Goal: Transaction & Acquisition: Download file/media

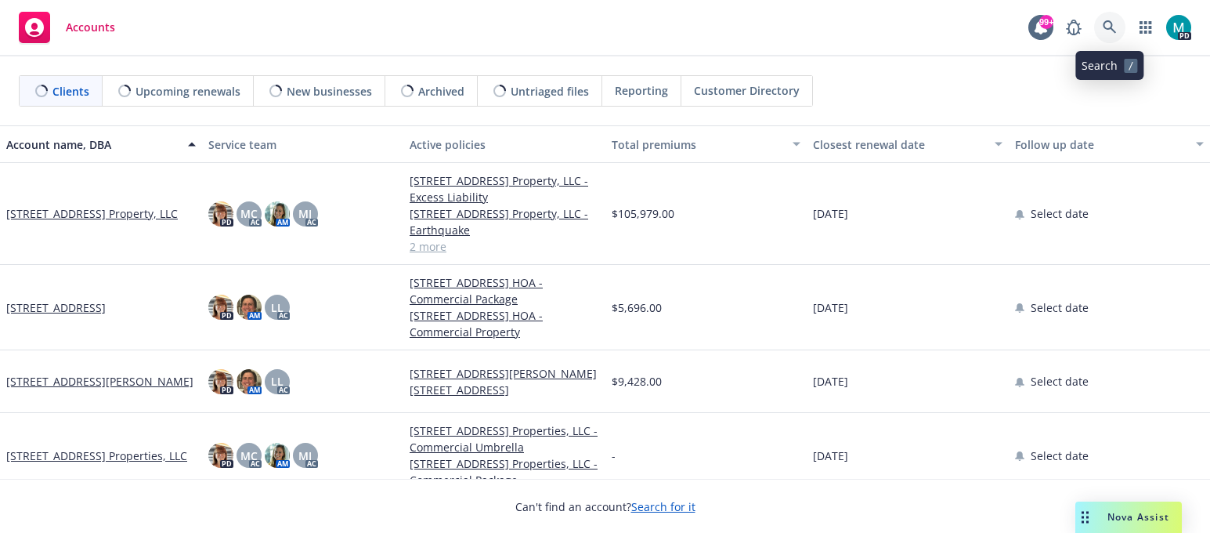
click at [1109, 23] on icon at bounding box center [1110, 27] width 14 height 14
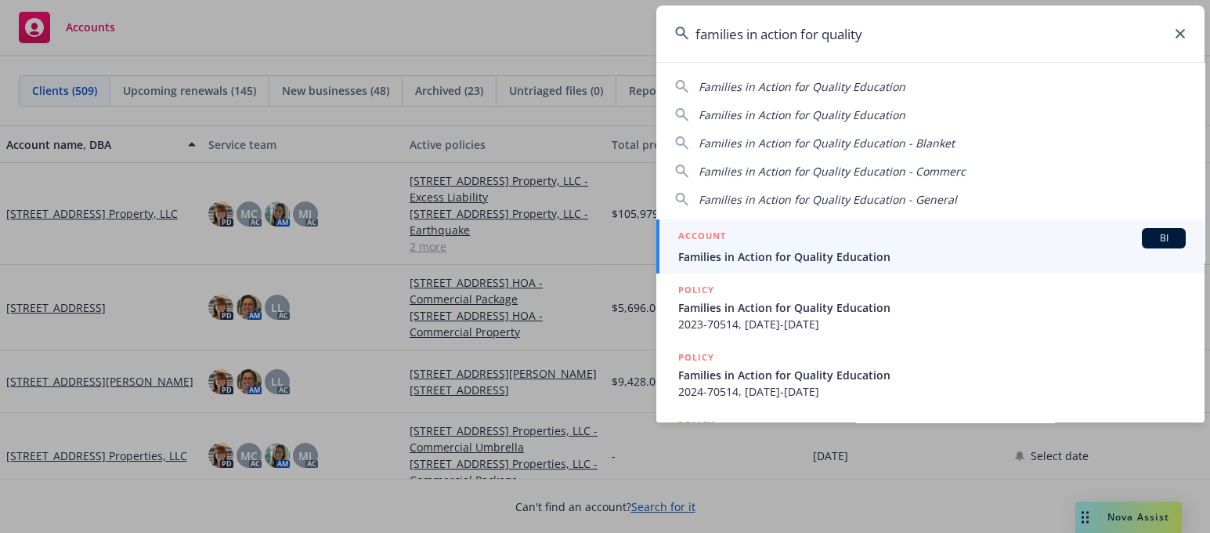
type input "families in action for quality"
click at [791, 256] on span "Families in Action for Quality Education" at bounding box center [931, 256] width 507 height 16
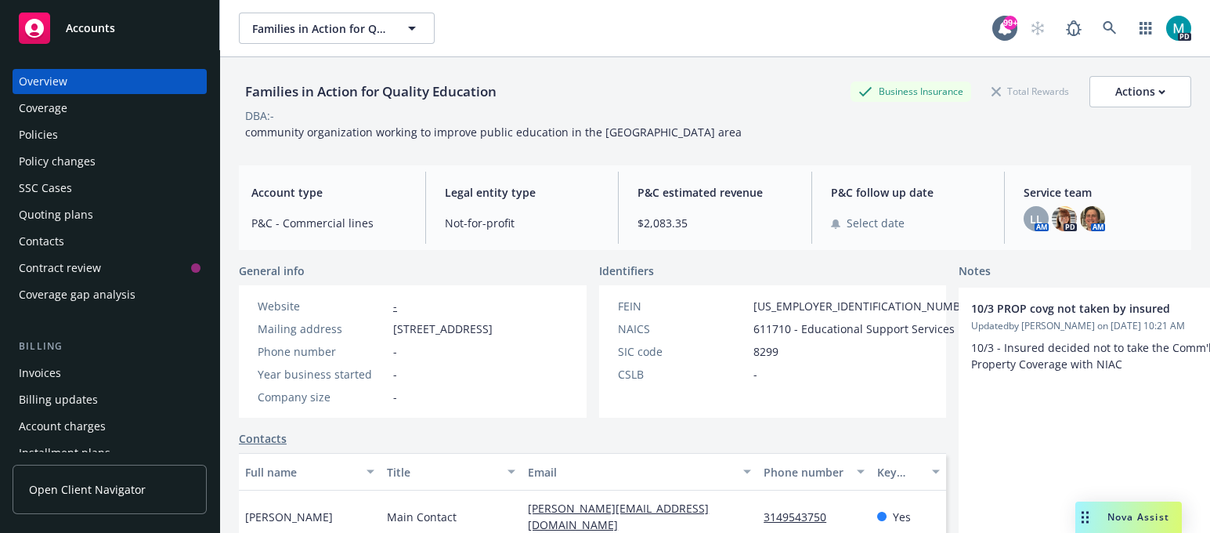
click at [45, 129] on div "Policies" at bounding box center [38, 134] width 39 height 25
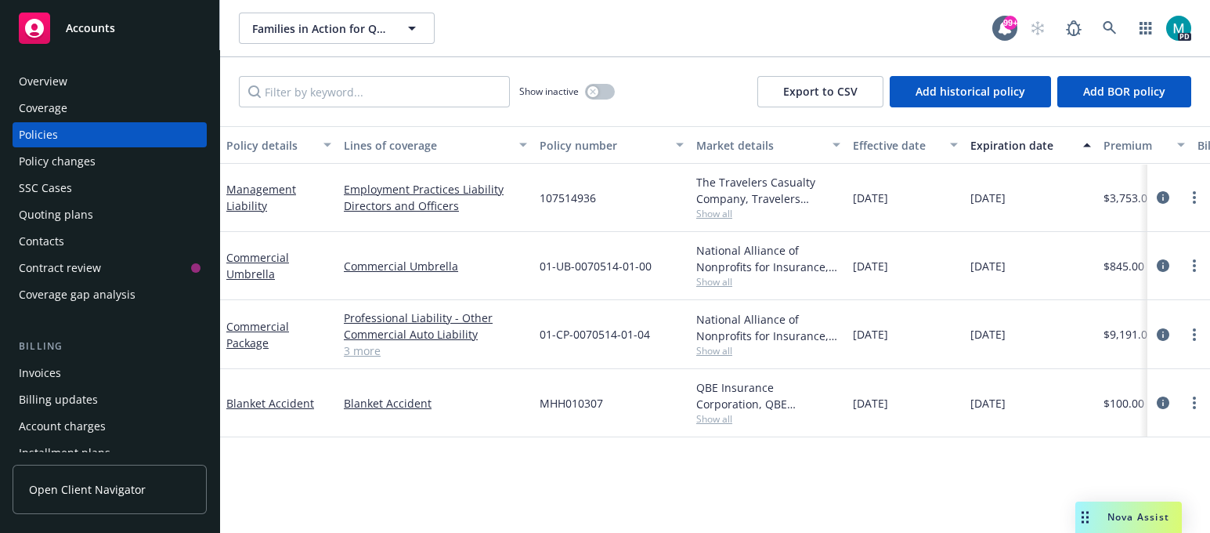
click at [110, 31] on span "Accounts" at bounding box center [90, 28] width 49 height 13
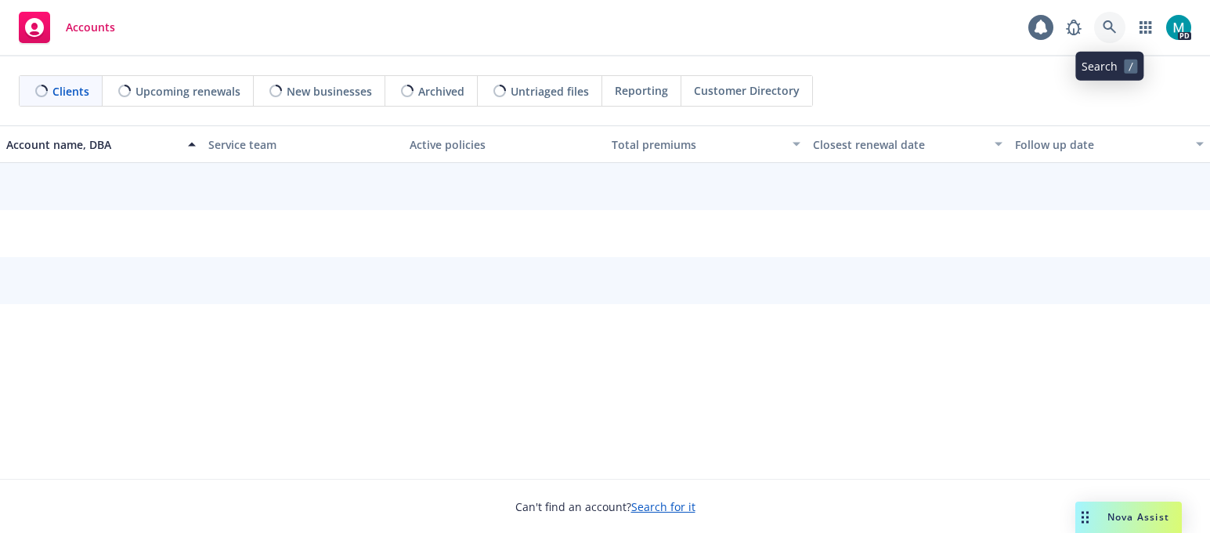
click at [1118, 34] on link at bounding box center [1109, 27] width 31 height 31
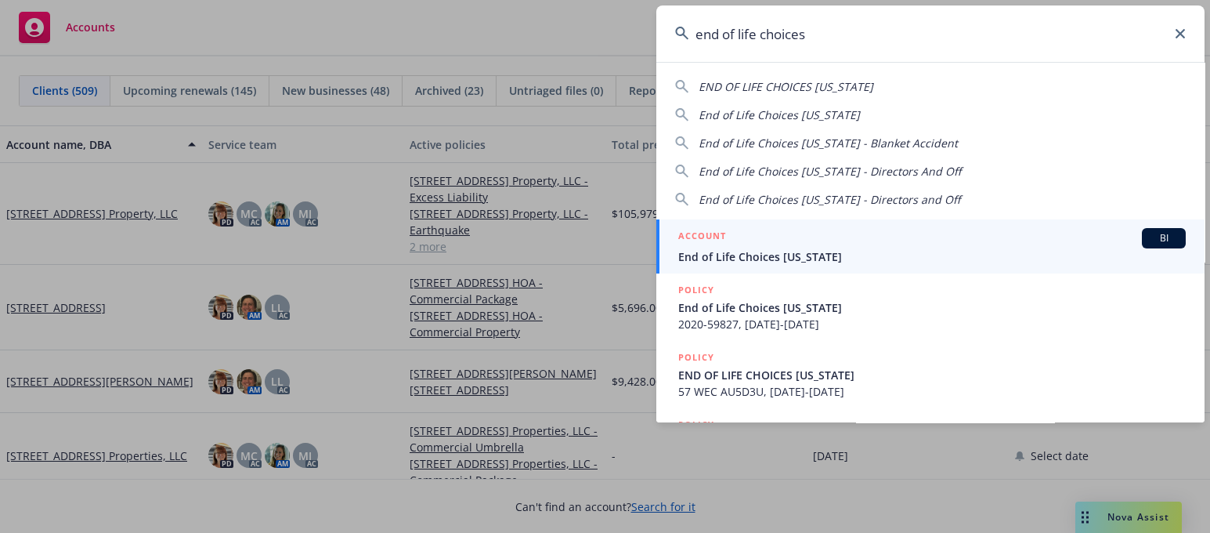
type input "end of life choices"
click at [742, 251] on span "End of Life Choices [US_STATE]" at bounding box center [931, 256] width 507 height 16
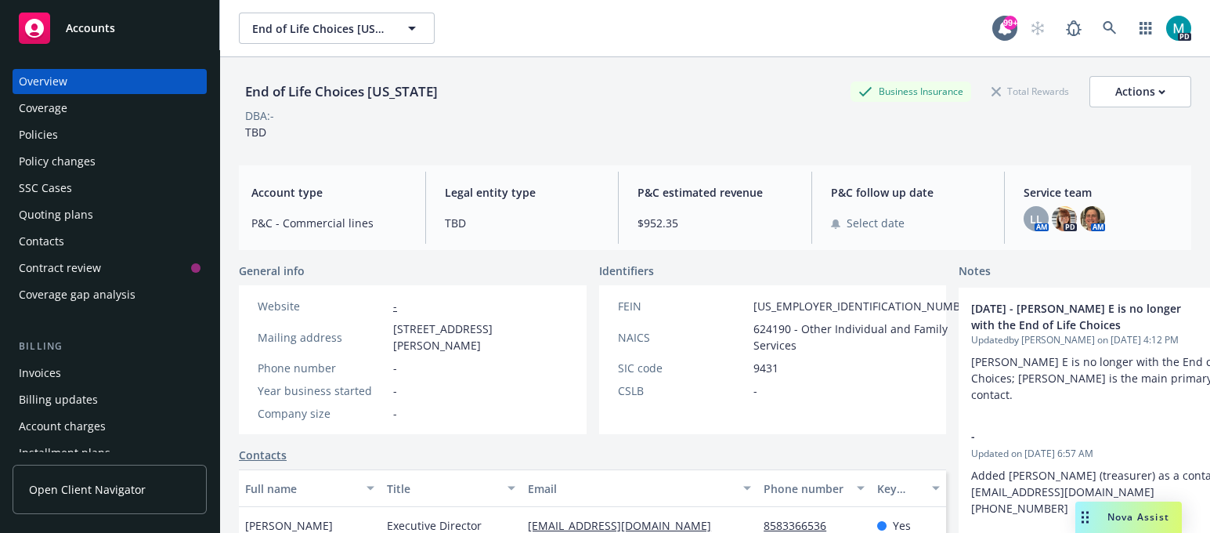
click at [62, 133] on div "Policies" at bounding box center [110, 134] width 182 height 25
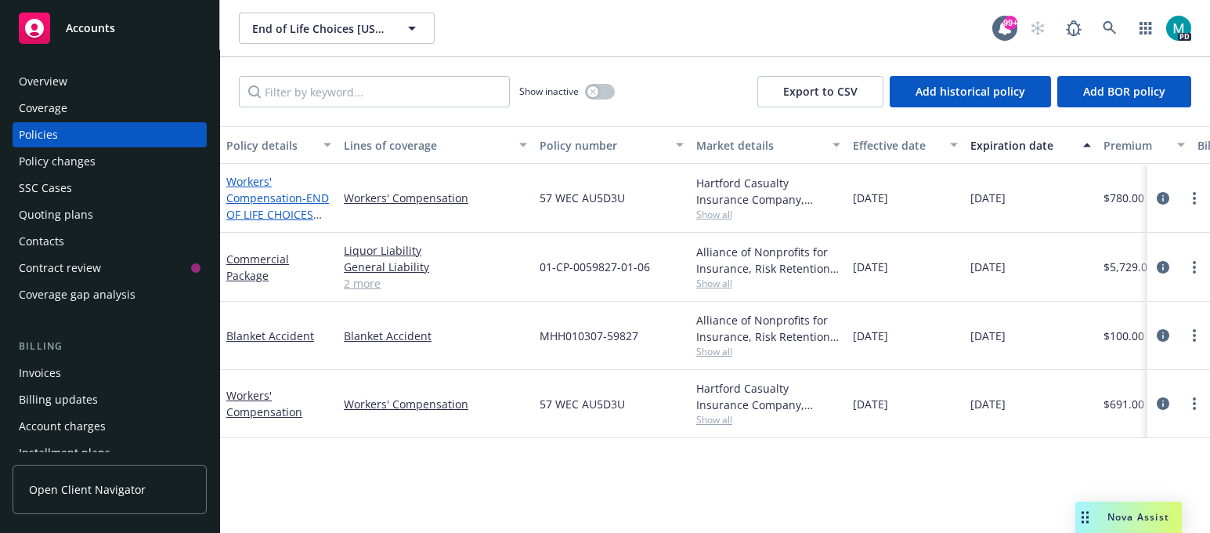
click at [251, 197] on link "Workers' Compensation - END OF LIFE CHOICES [US_STATE]" at bounding box center [277, 206] width 103 height 64
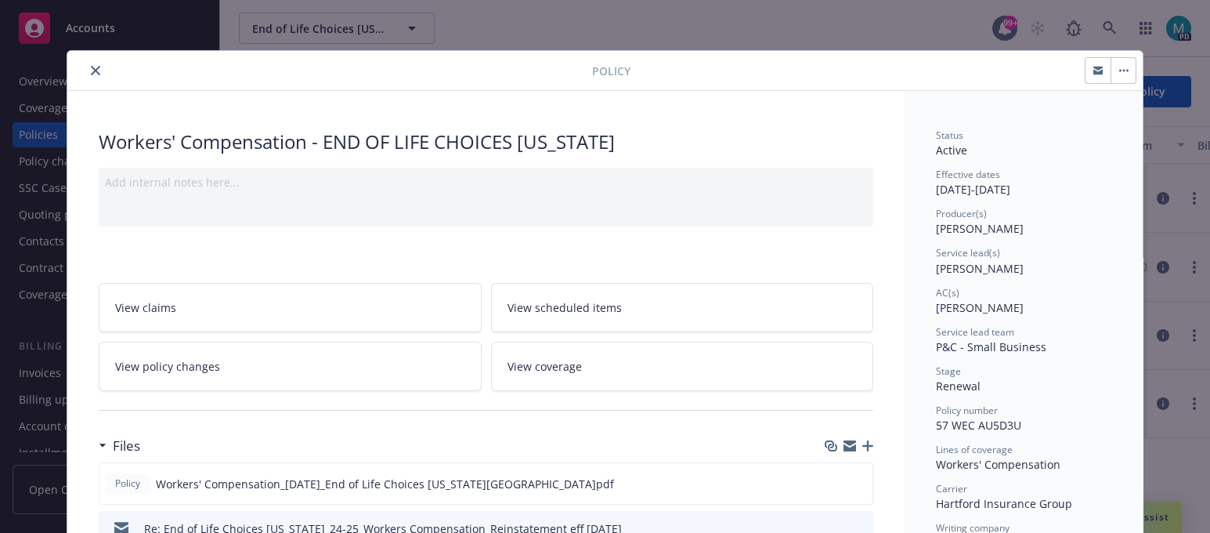
click at [93, 64] on button "close" at bounding box center [95, 70] width 19 height 19
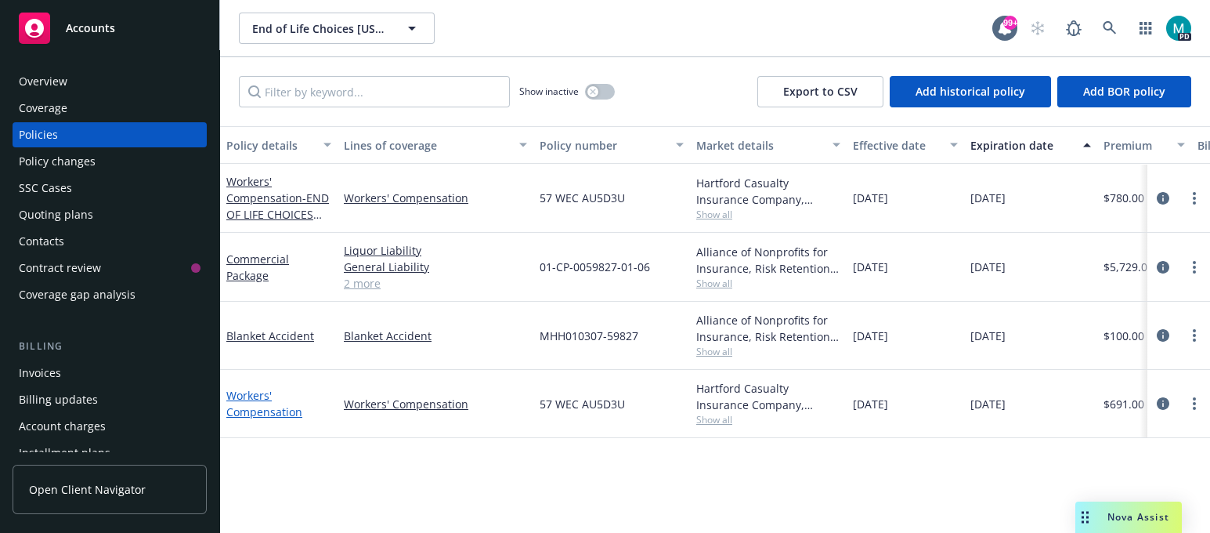
click at [245, 395] on link "Workers' Compensation" at bounding box center [264, 403] width 76 height 31
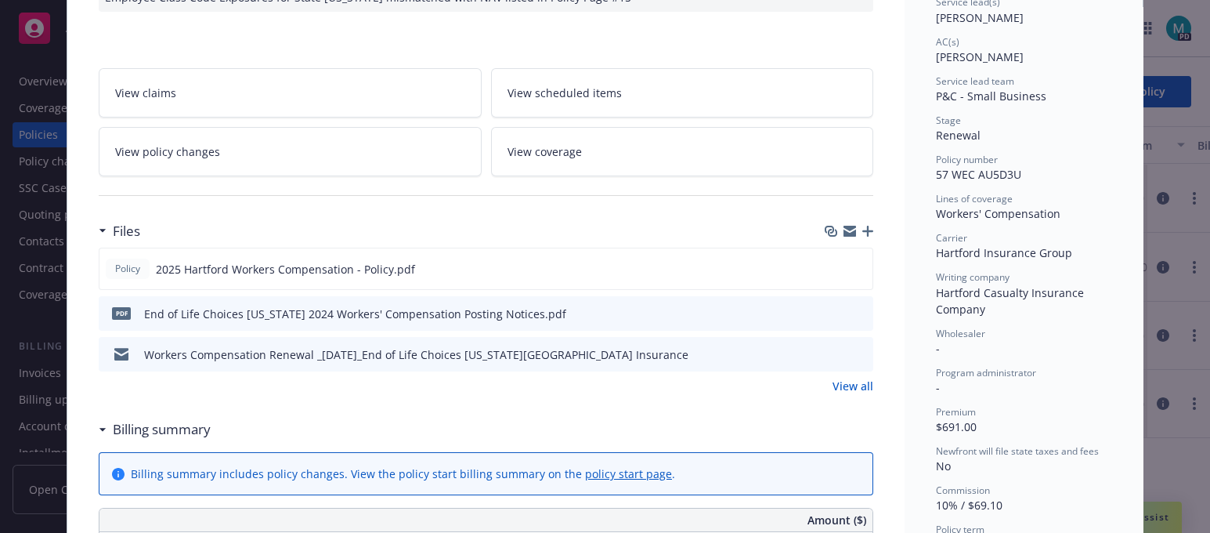
scroll to position [294, 0]
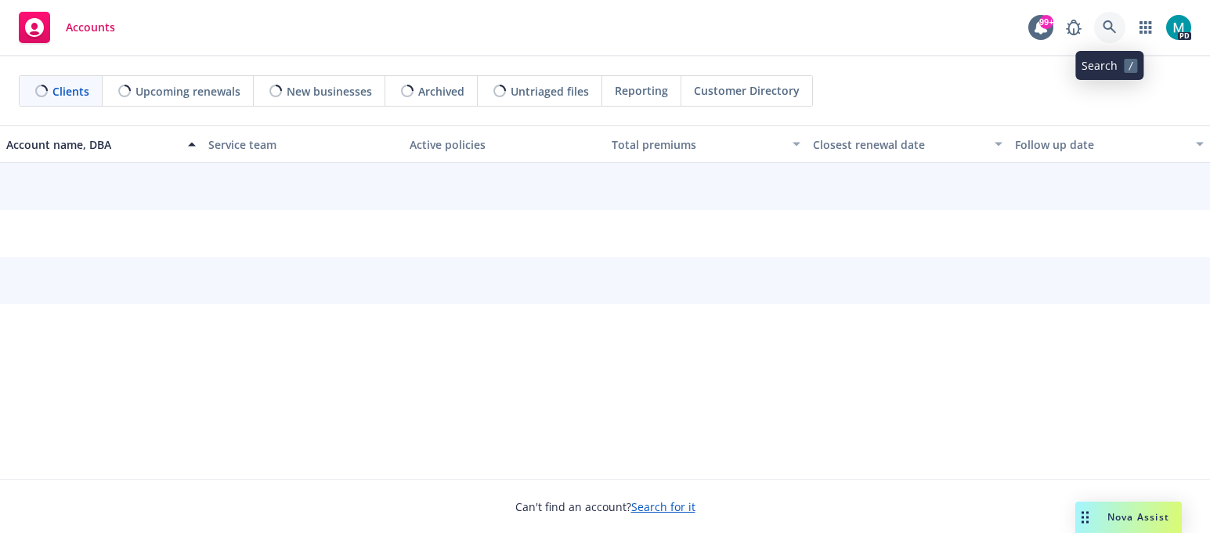
click at [1108, 34] on icon at bounding box center [1110, 27] width 14 height 14
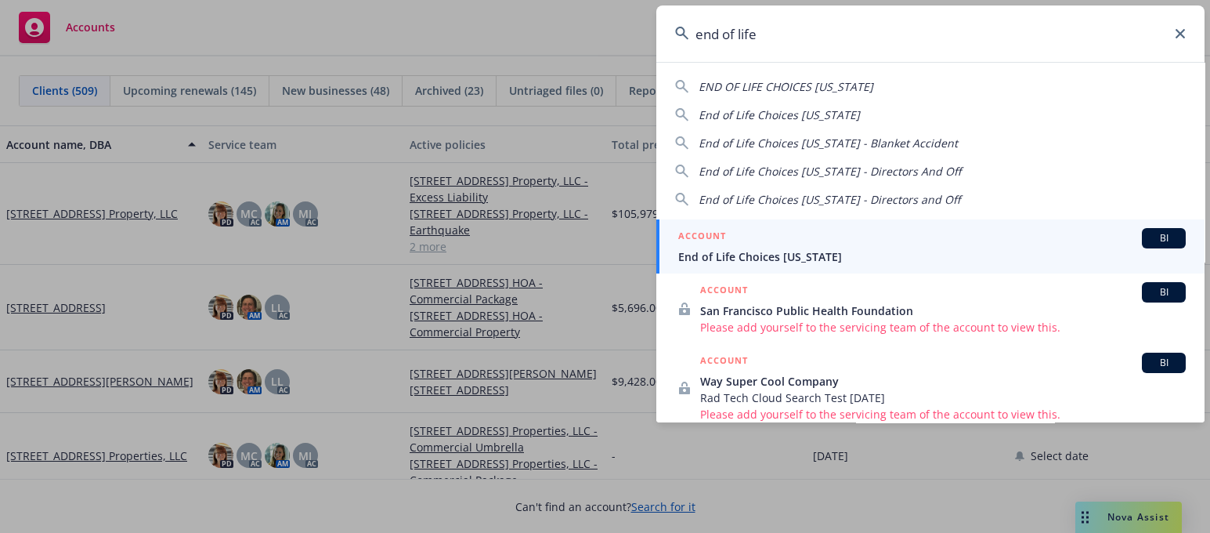
type input "end of life"
click at [747, 253] on span "End of Life Choices [US_STATE]" at bounding box center [931, 256] width 507 height 16
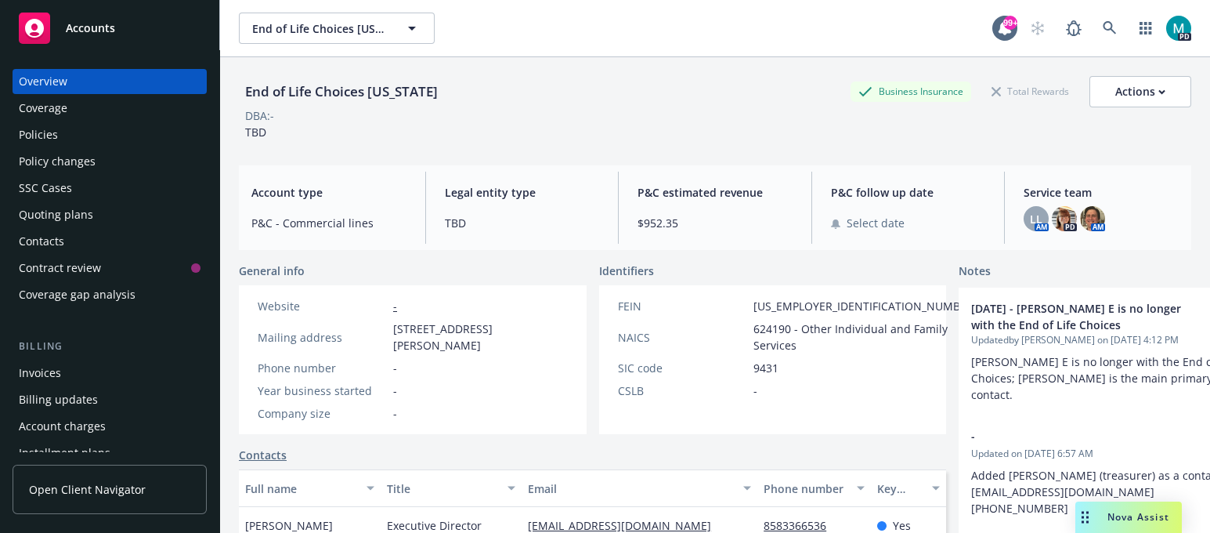
click at [38, 132] on div "Policies" at bounding box center [38, 134] width 39 height 25
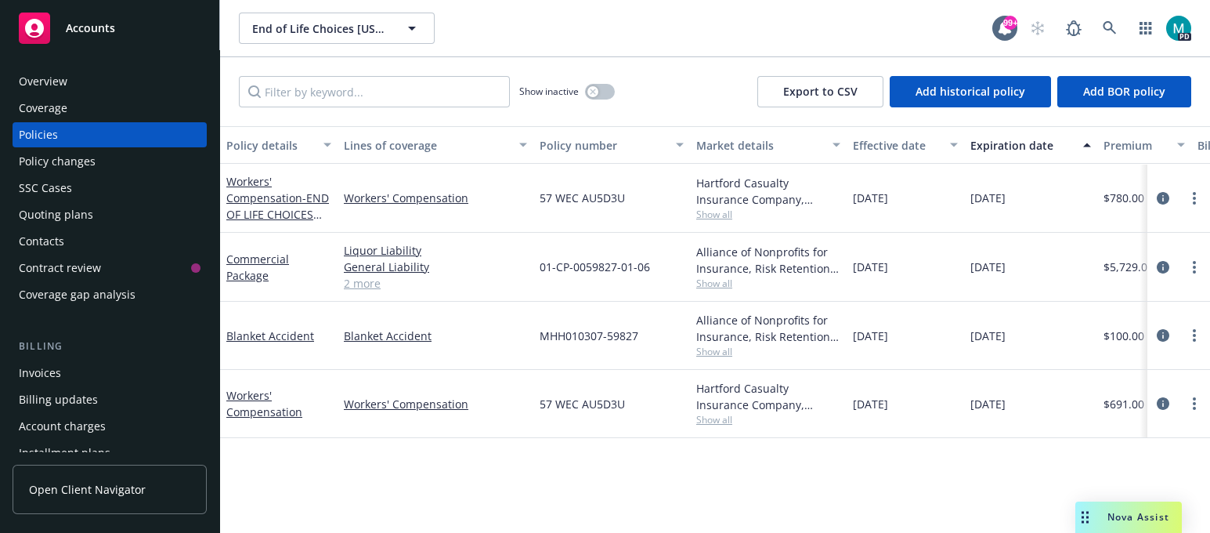
click at [102, 26] on span "Accounts" at bounding box center [90, 28] width 49 height 13
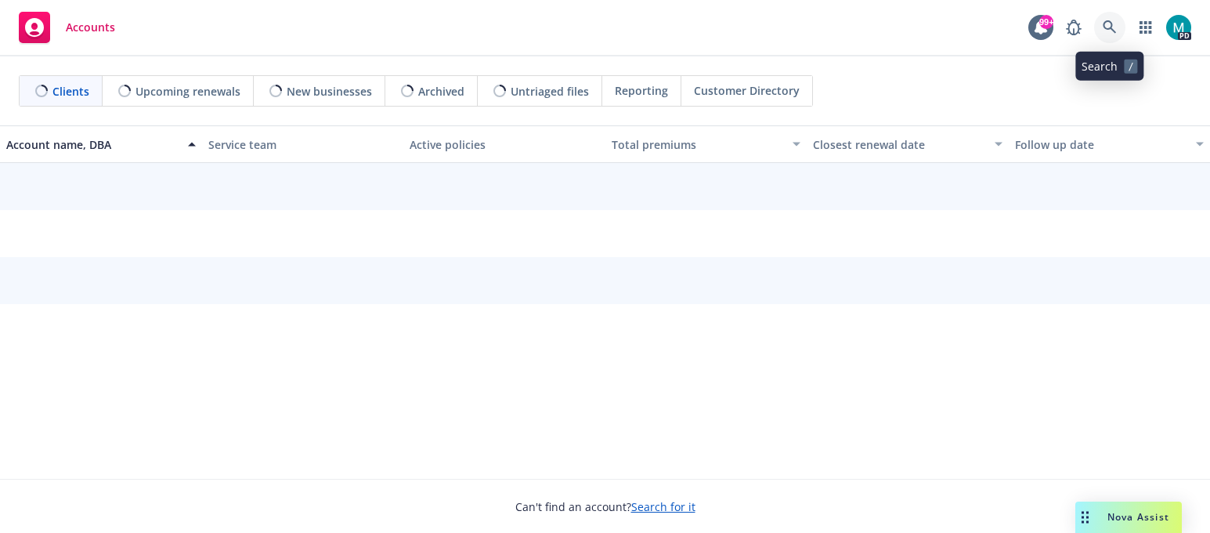
click at [1116, 20] on icon at bounding box center [1110, 27] width 14 height 14
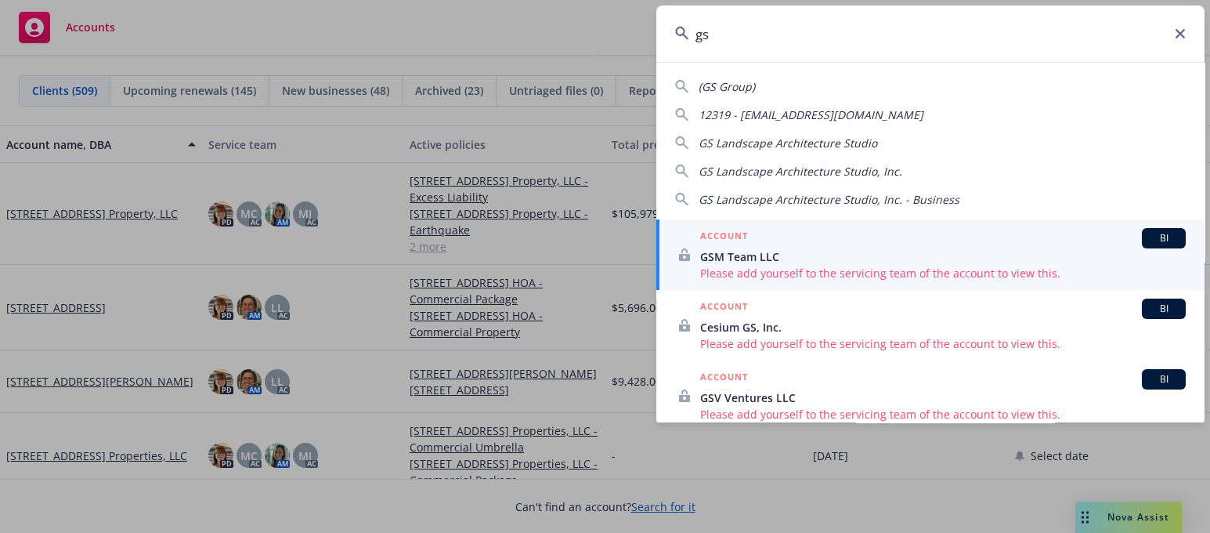
click at [766, 143] on span "GS Landscape Architecture Studio" at bounding box center [788, 142] width 179 height 15
type input "GS Landscape Architecture Studio"
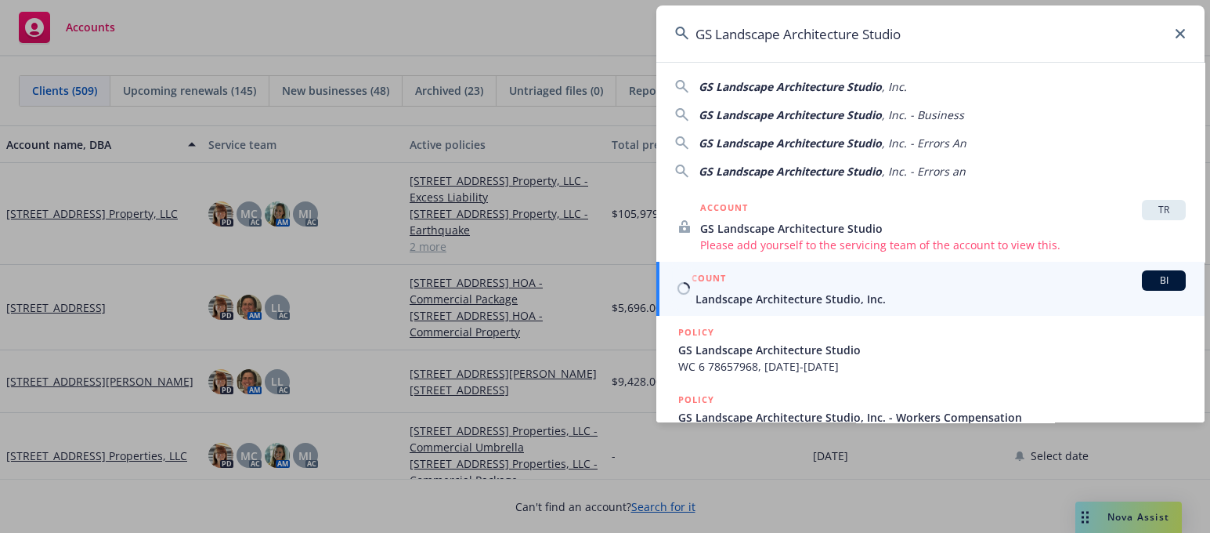
click at [777, 293] on span "GS Landscape Architecture Studio, Inc." at bounding box center [931, 299] width 507 height 16
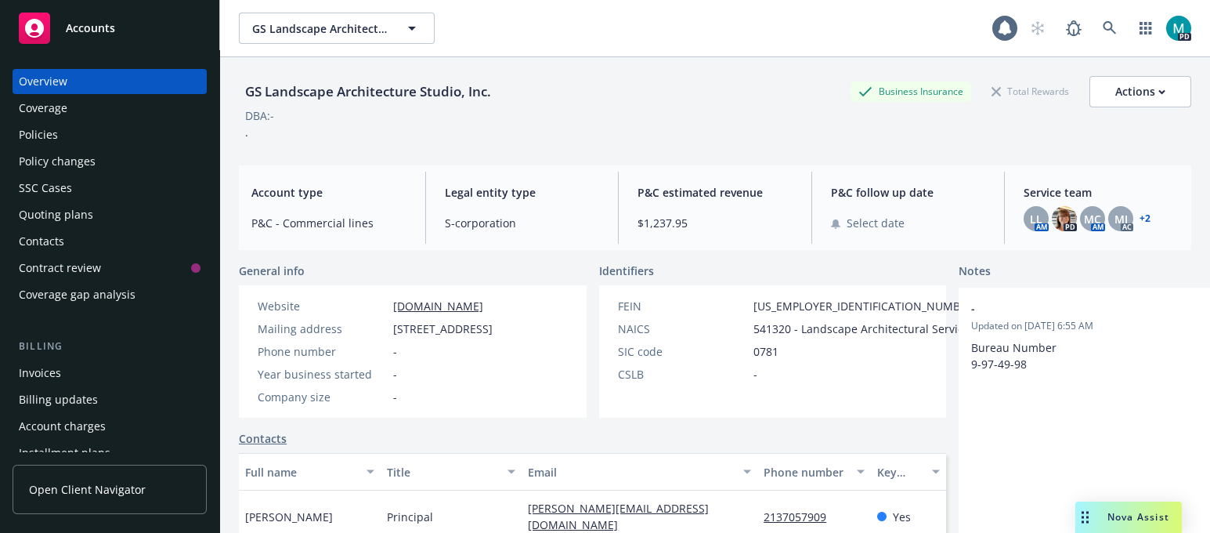
click at [72, 135] on div "Policies" at bounding box center [110, 134] width 182 height 25
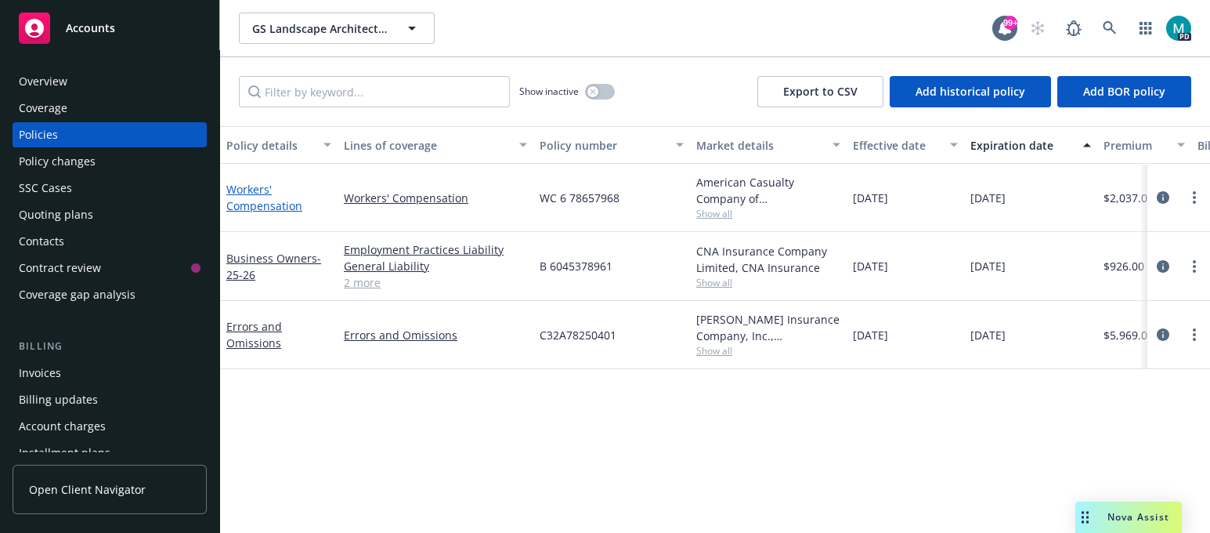
click at [268, 200] on link "Workers' Compensation" at bounding box center [264, 197] width 76 height 31
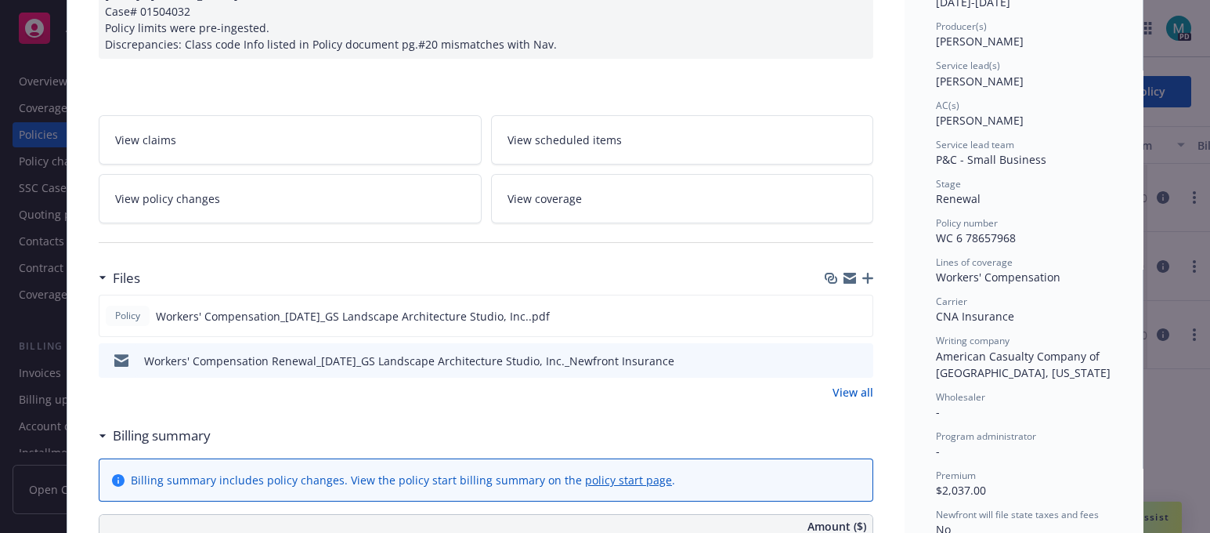
scroll to position [195, 0]
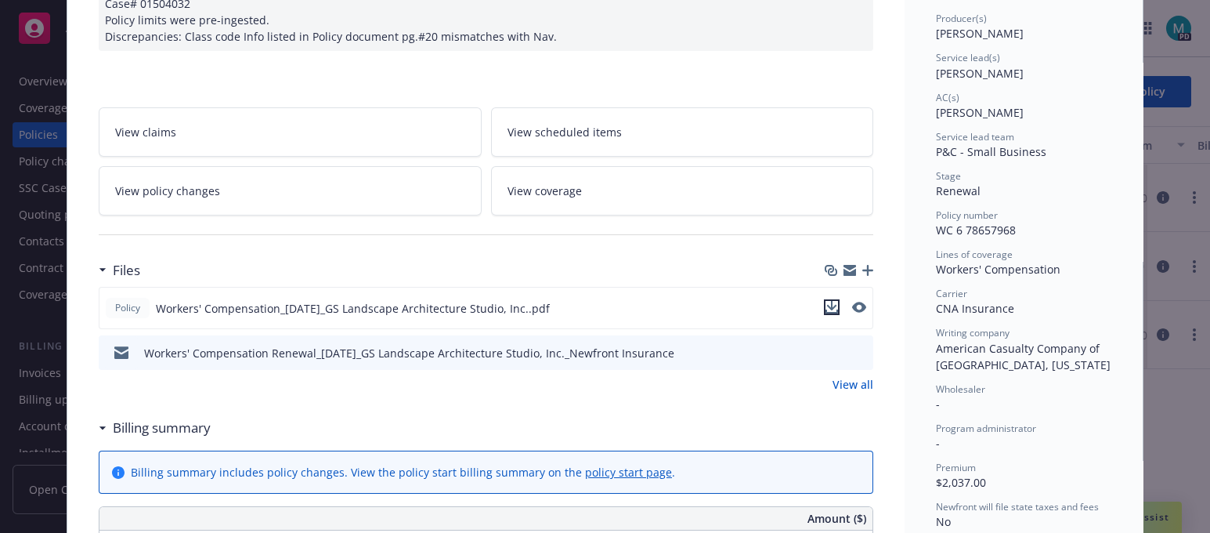
click at [825, 307] on icon "download file" at bounding box center [831, 307] width 13 height 13
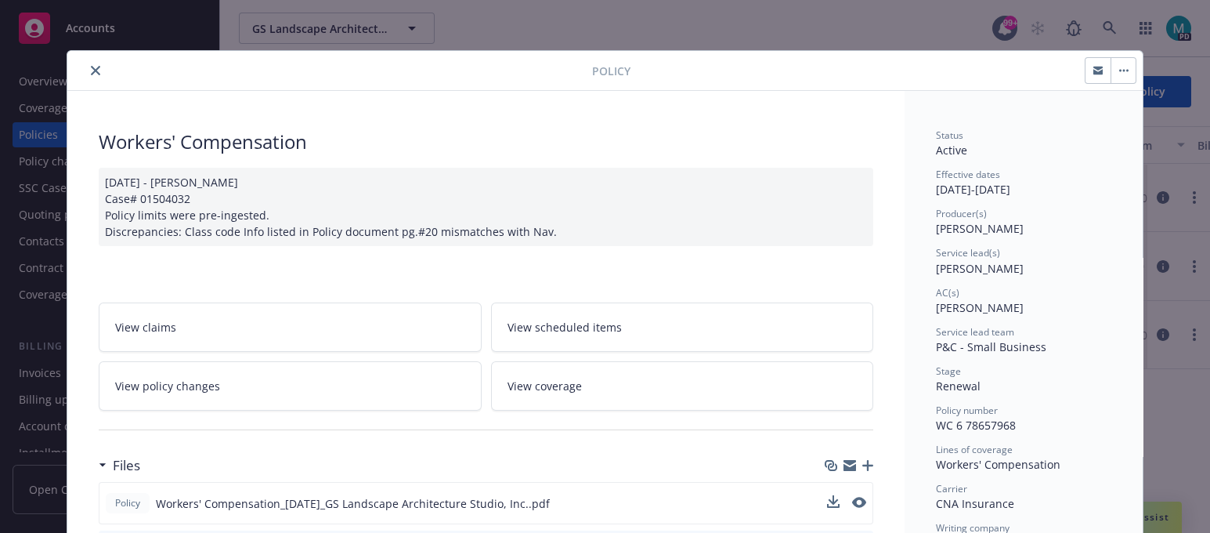
click at [91, 68] on icon "close" at bounding box center [95, 70] width 9 height 9
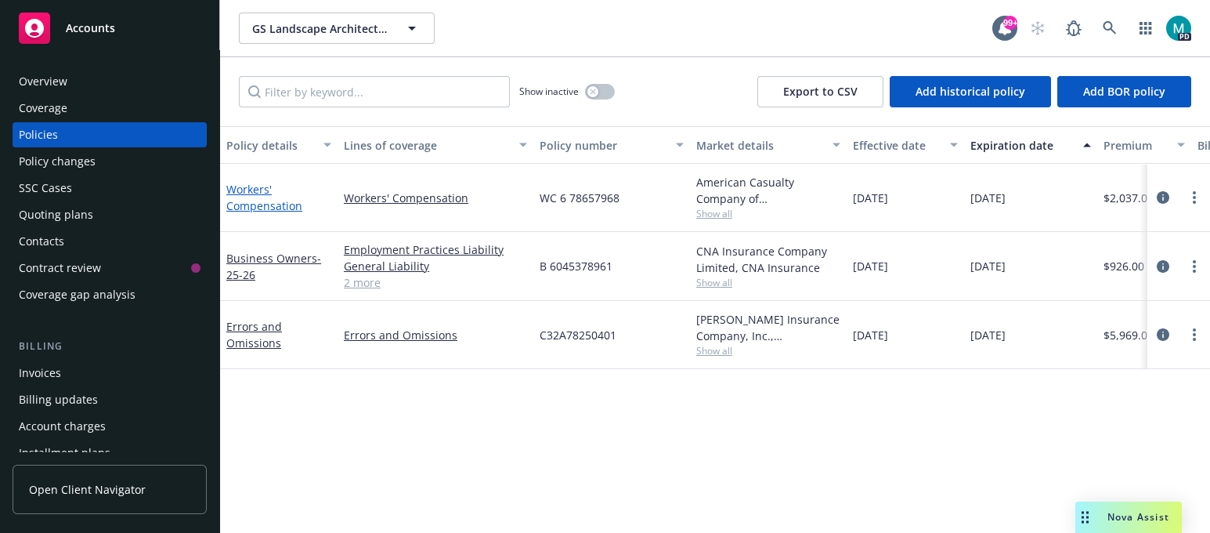
click at [251, 198] on link "Workers' Compensation" at bounding box center [264, 197] width 76 height 31
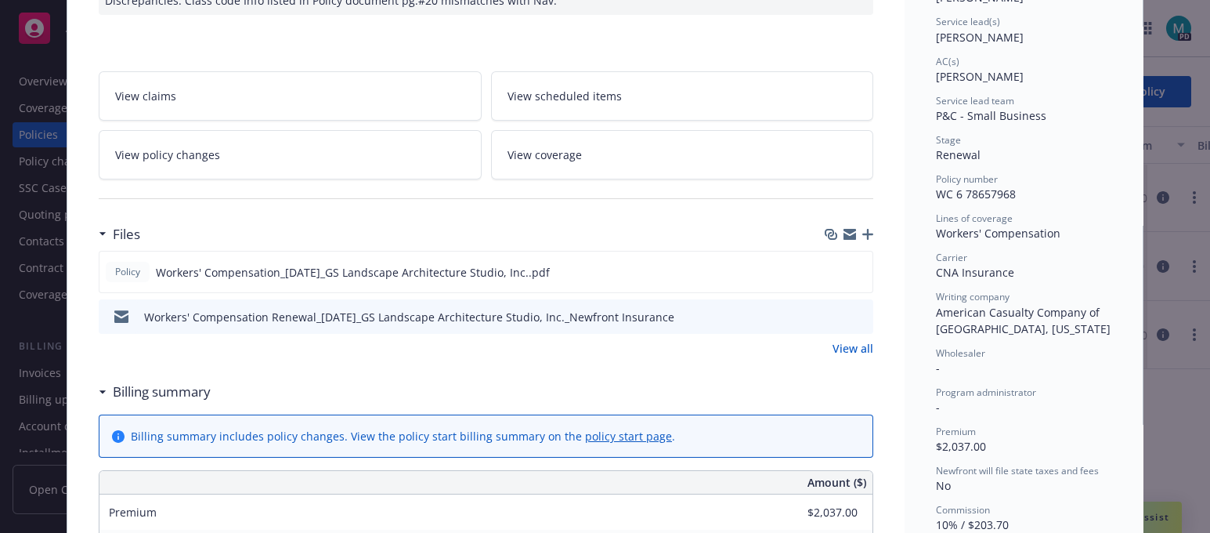
scroll to position [243, 0]
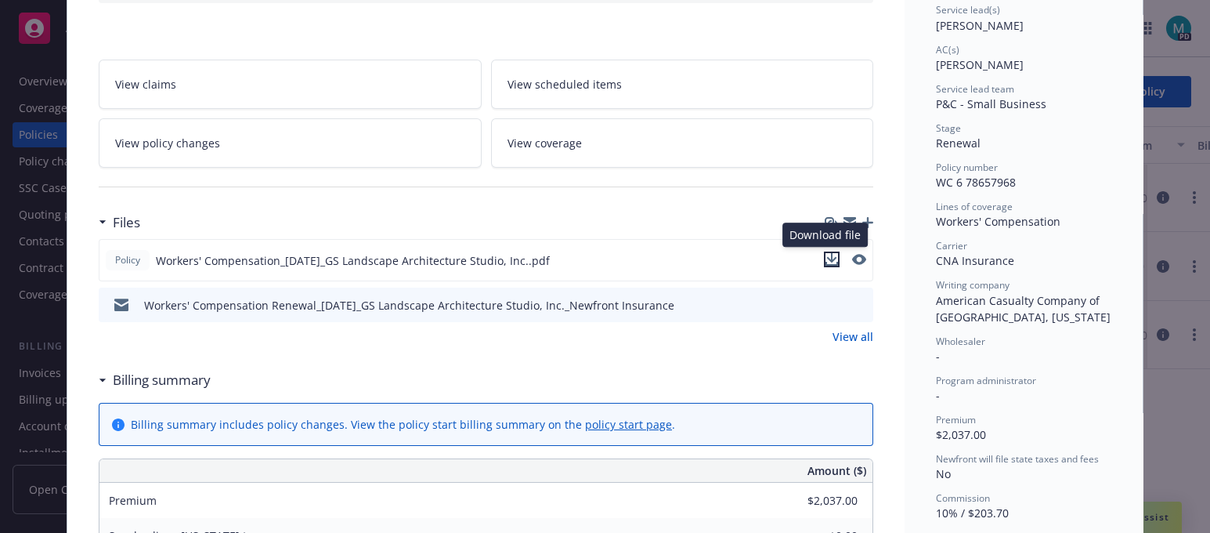
click at [825, 262] on icon "download file" at bounding box center [831, 259] width 13 height 13
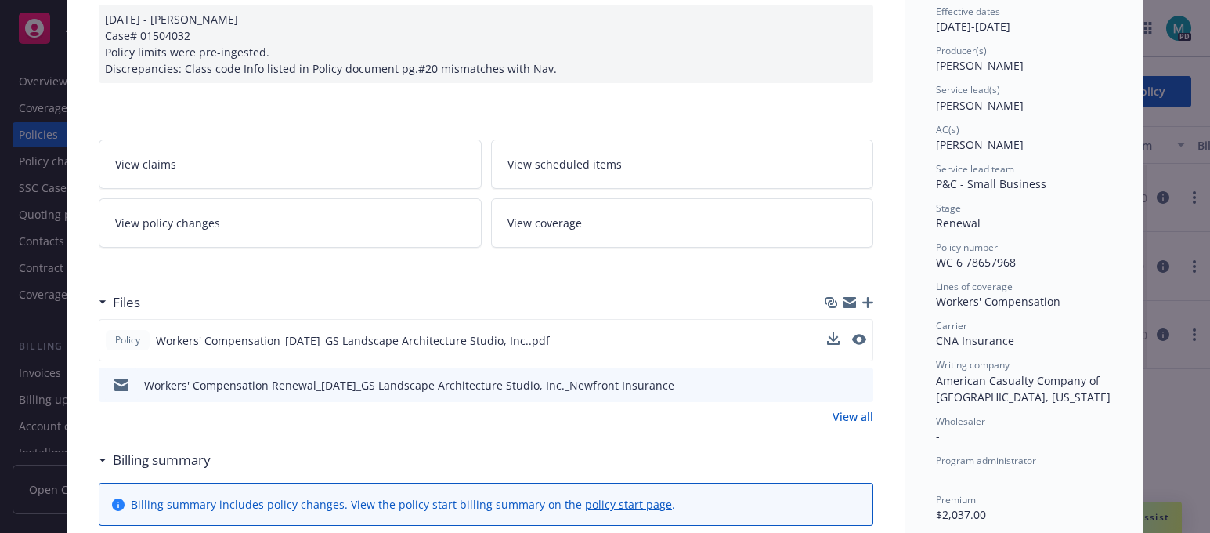
scroll to position [0, 0]
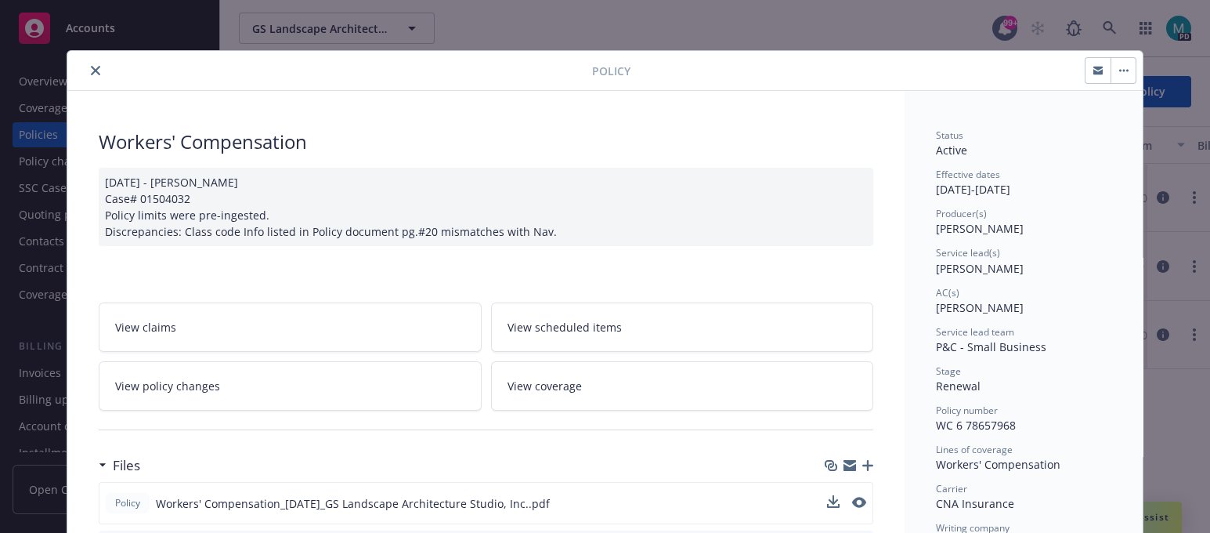
click at [91, 70] on icon "close" at bounding box center [95, 70] width 9 height 9
